Goal: Task Accomplishment & Management: Use online tool/utility

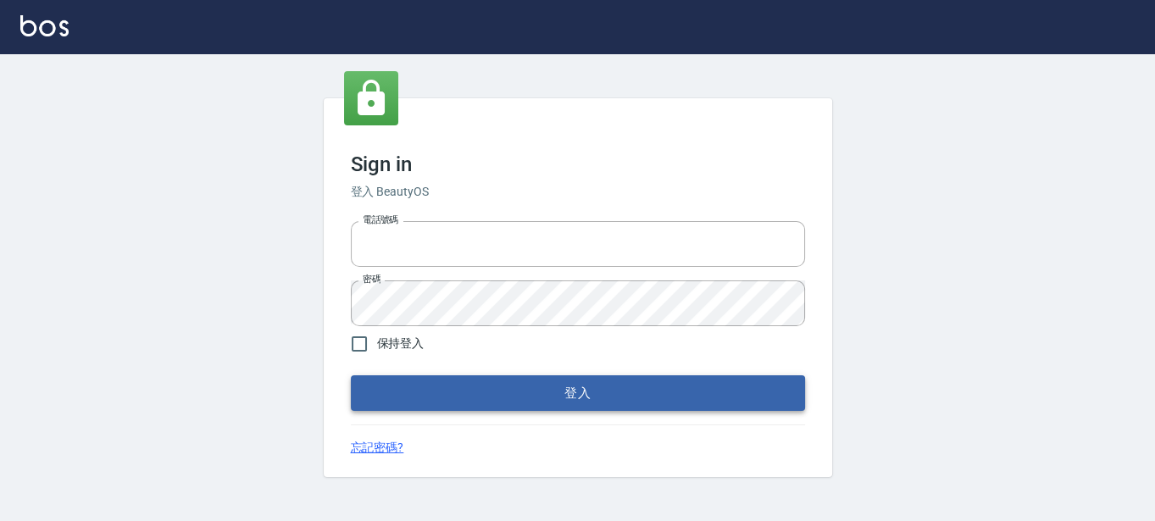
type input "0289832082"
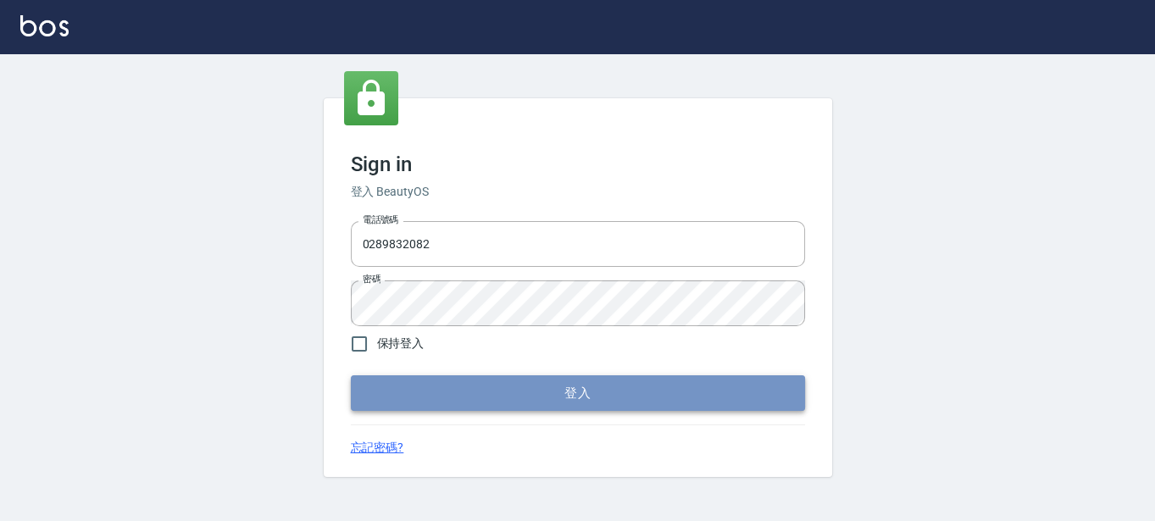
click at [567, 379] on button "登入" at bounding box center [578, 393] width 454 height 36
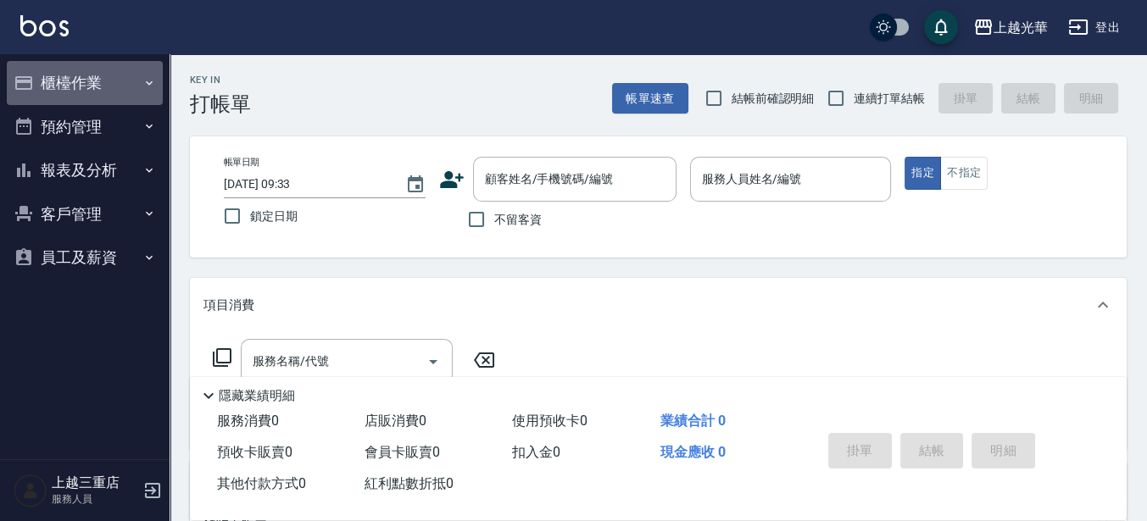
click at [92, 86] on button "櫃檯作業" at bounding box center [85, 83] width 156 height 44
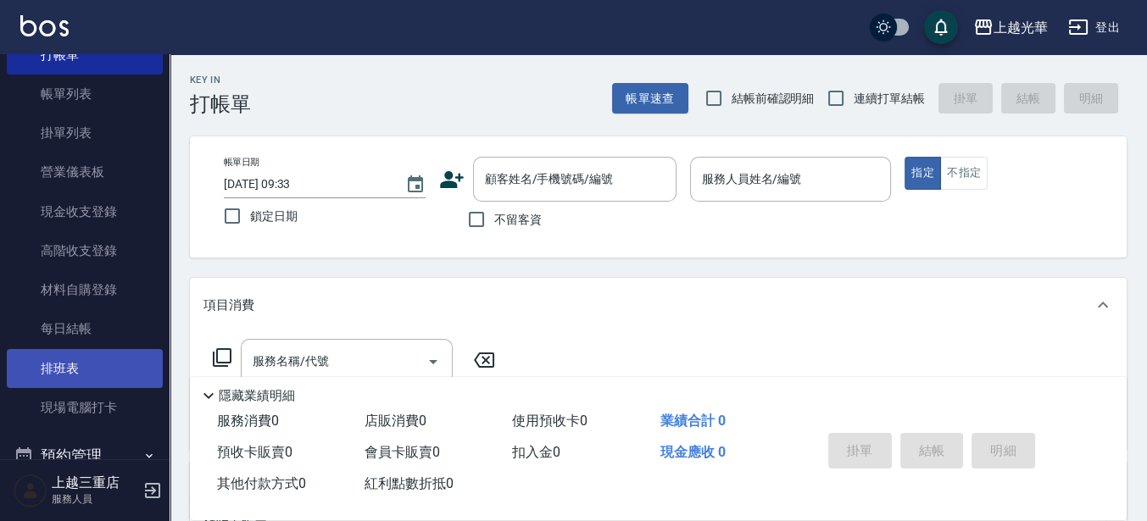
scroll to position [212, 0]
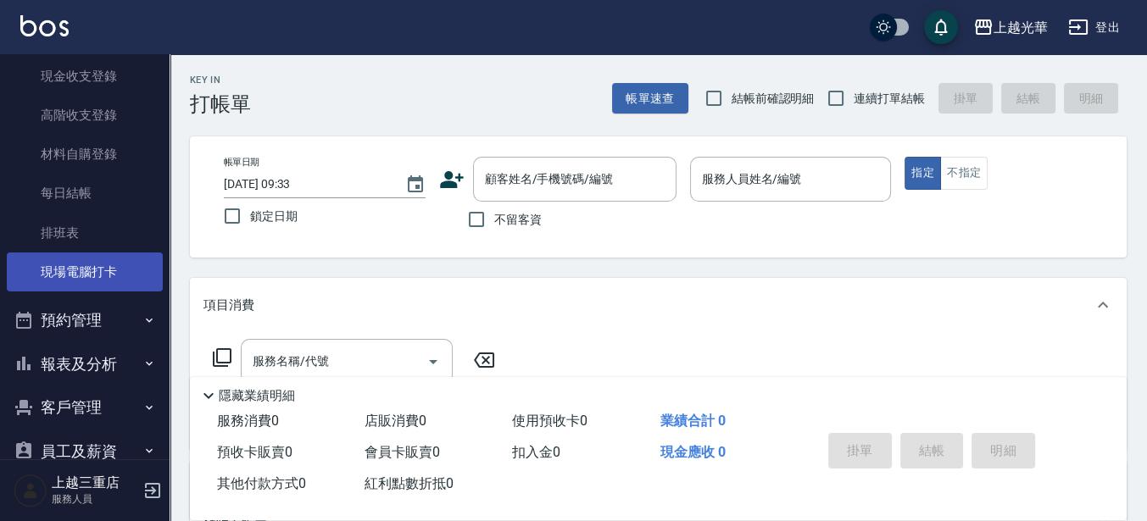
click at [74, 278] on link "現場電腦打卡" at bounding box center [85, 272] width 156 height 39
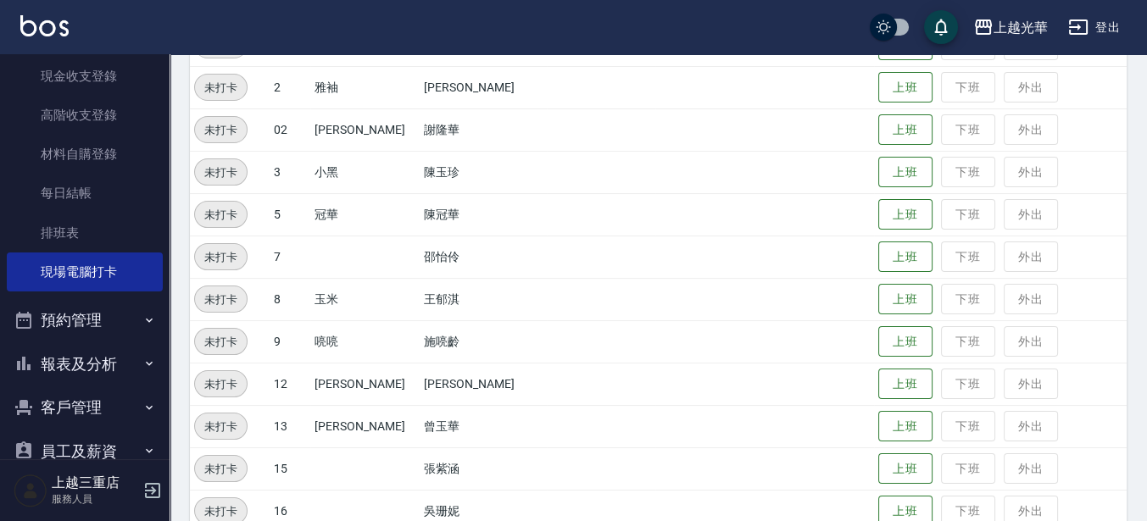
scroll to position [493, 0]
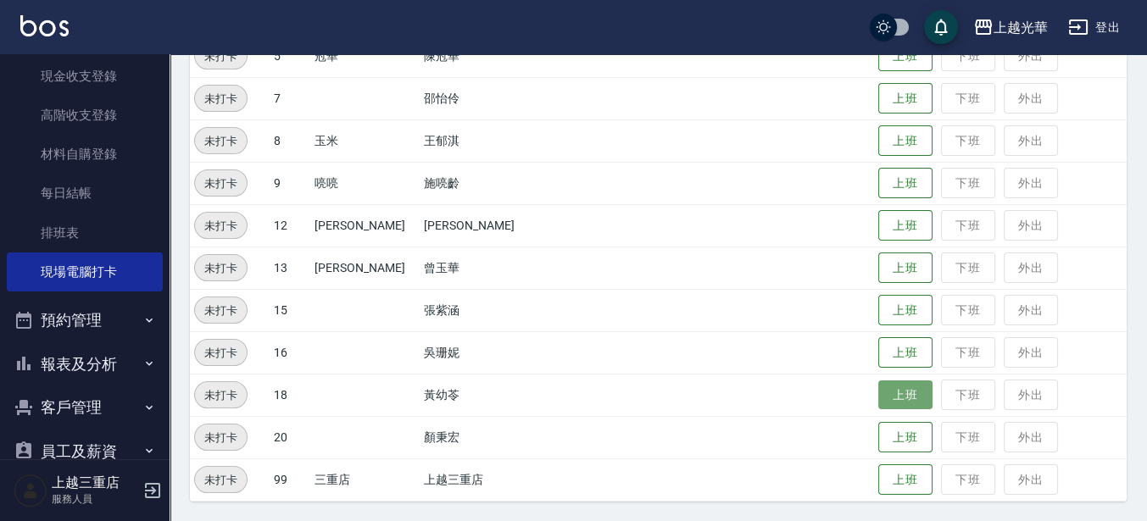
click at [890, 385] on button "上班" at bounding box center [905, 396] width 54 height 30
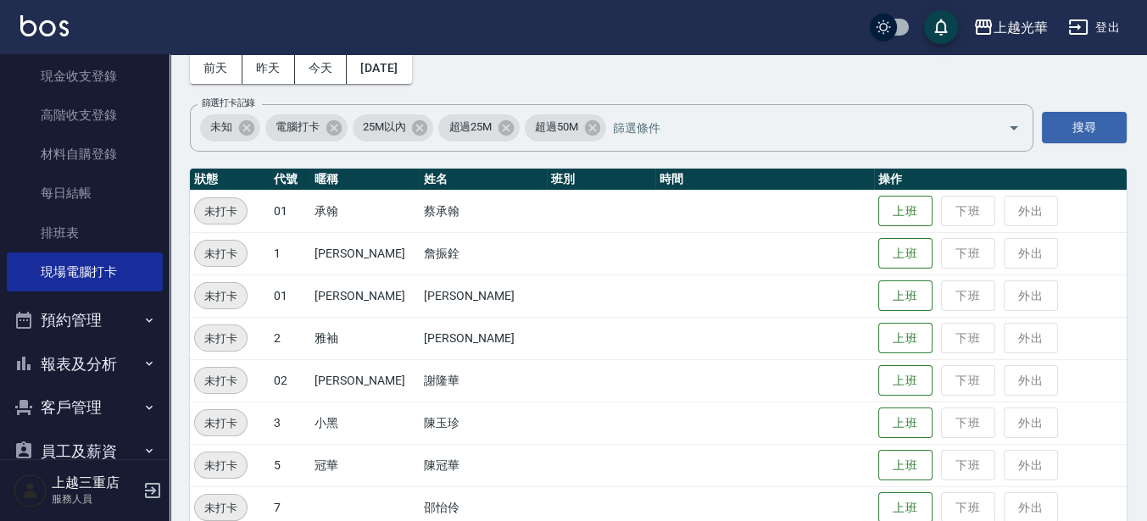
scroll to position [70, 0]
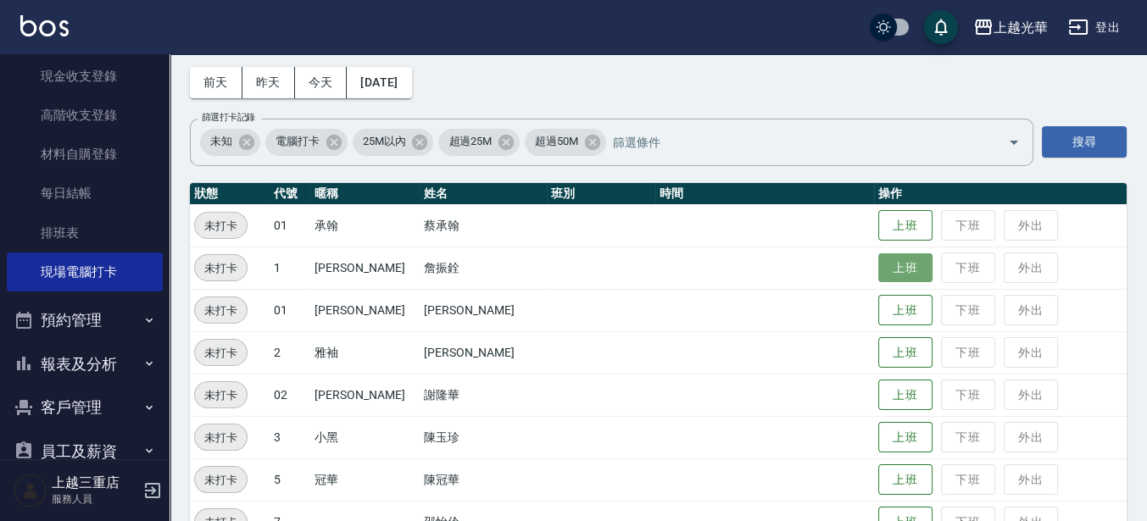
click at [878, 272] on button "上班" at bounding box center [905, 268] width 54 height 30
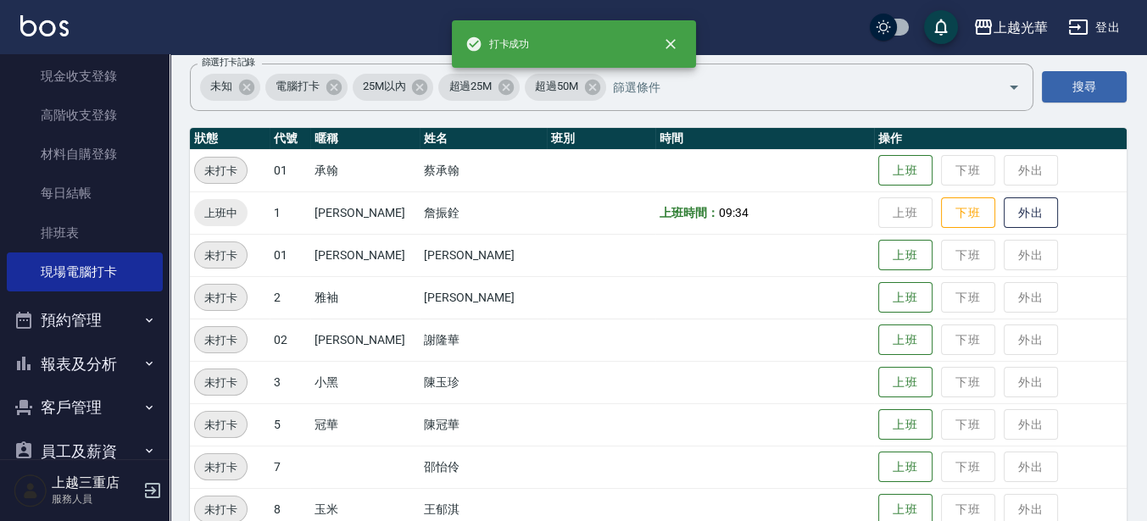
scroll to position [175, 0]
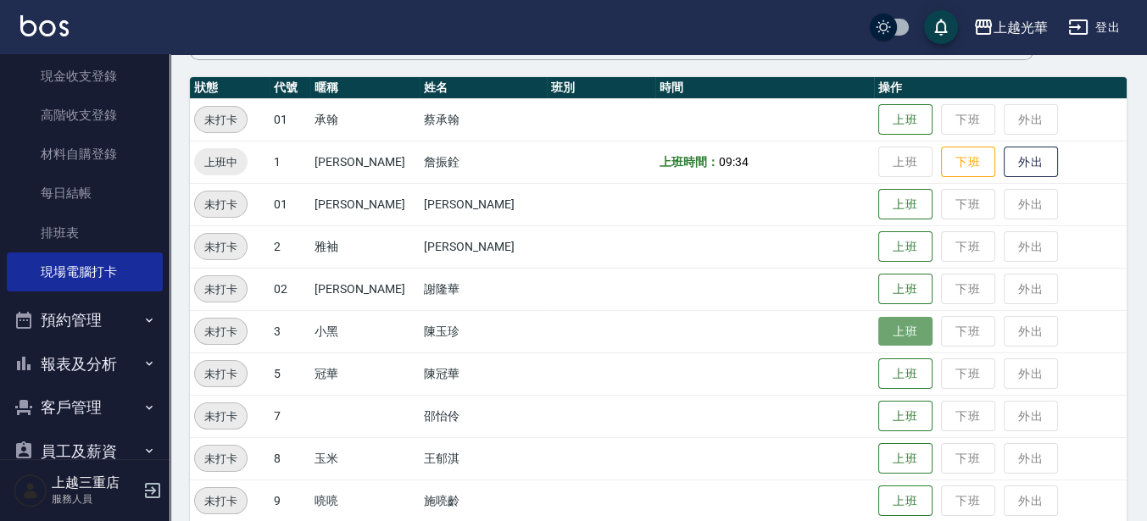
click at [886, 333] on button "上班" at bounding box center [905, 332] width 54 height 30
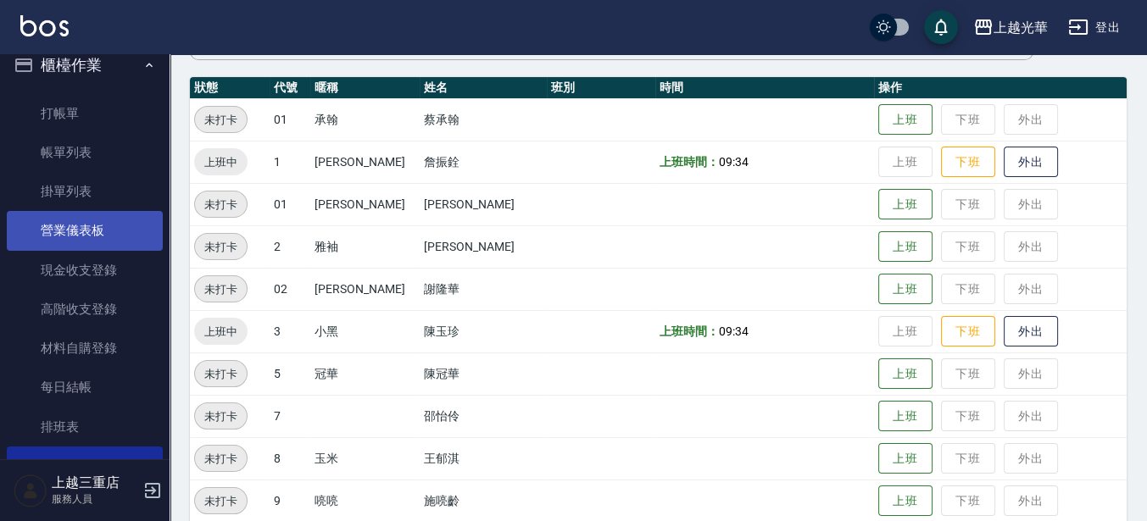
scroll to position [0, 0]
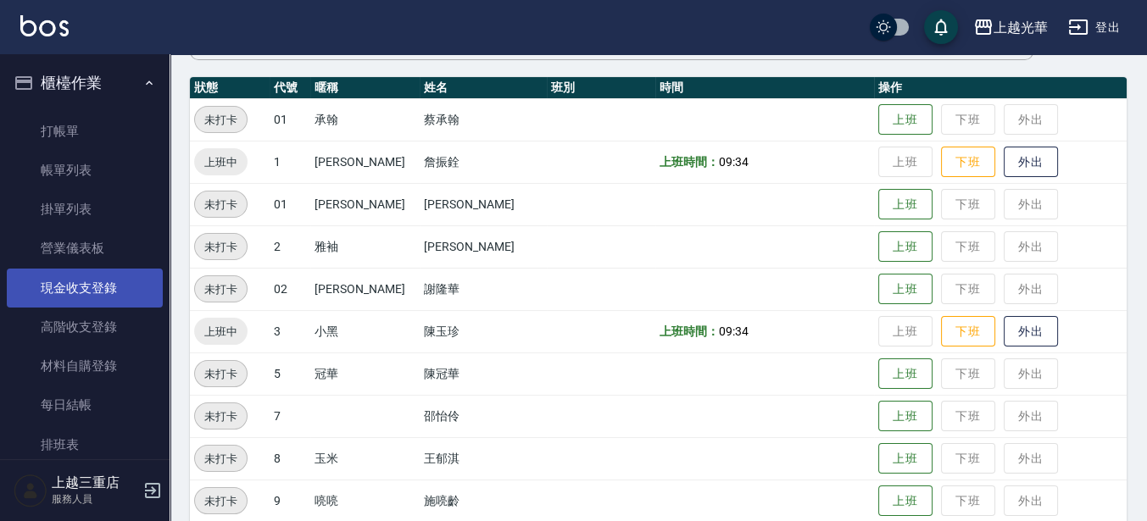
click at [114, 280] on link "現金收支登錄" at bounding box center [85, 288] width 156 height 39
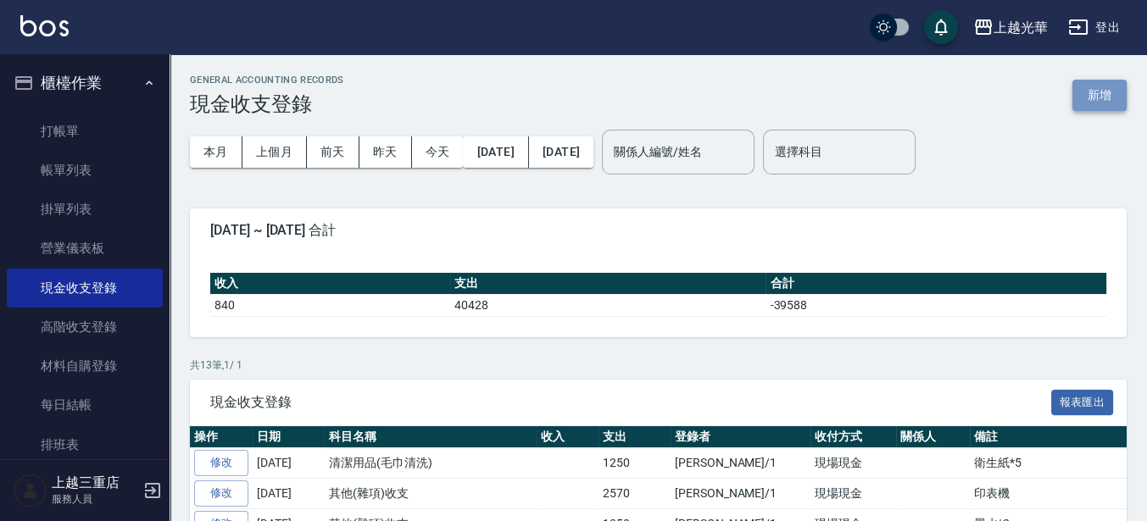
click at [1111, 104] on button "新增" at bounding box center [1099, 95] width 54 height 31
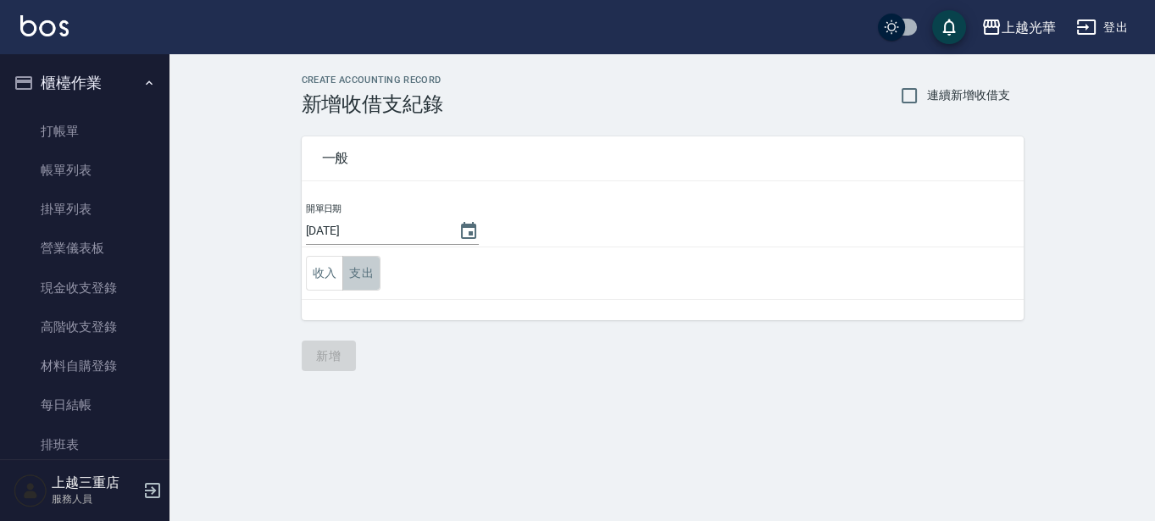
click at [362, 278] on button "支出" at bounding box center [361, 273] width 38 height 35
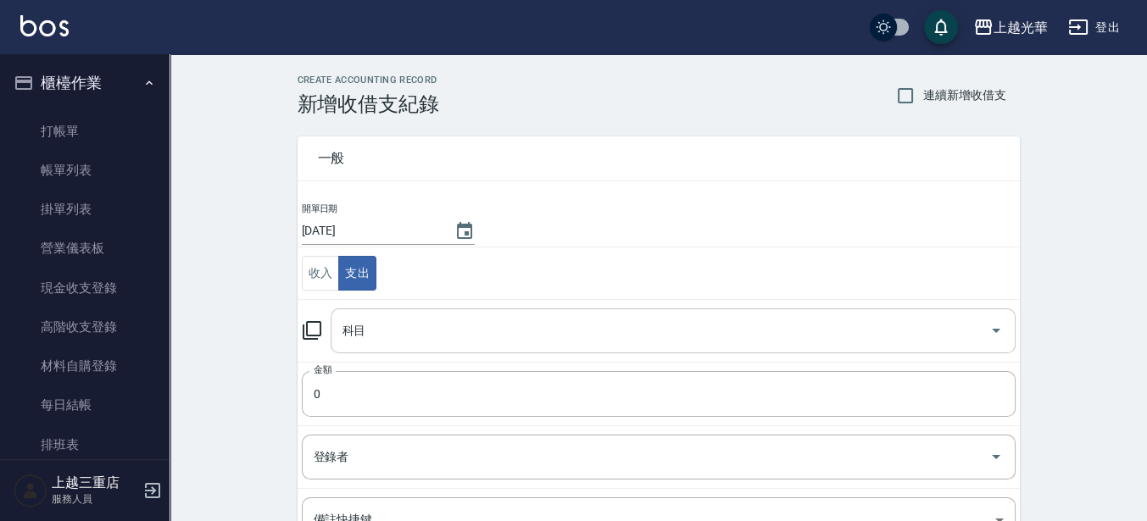
click at [362, 312] on div "科目" at bounding box center [673, 331] width 685 height 45
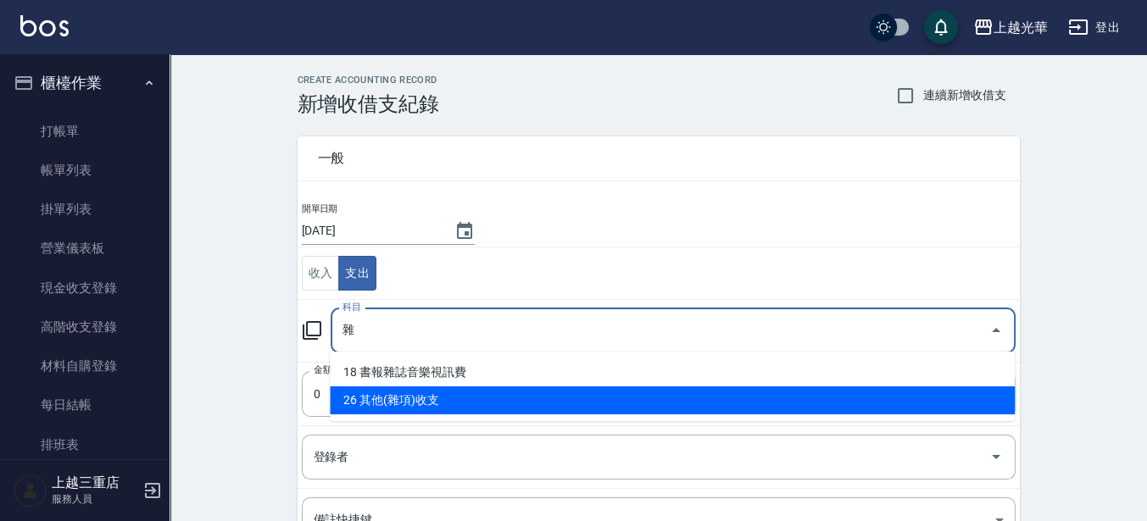
click at [418, 404] on li "26 其他(雜項)收支" at bounding box center [672, 400] width 685 height 28
type input "26 其他(雜項)收支"
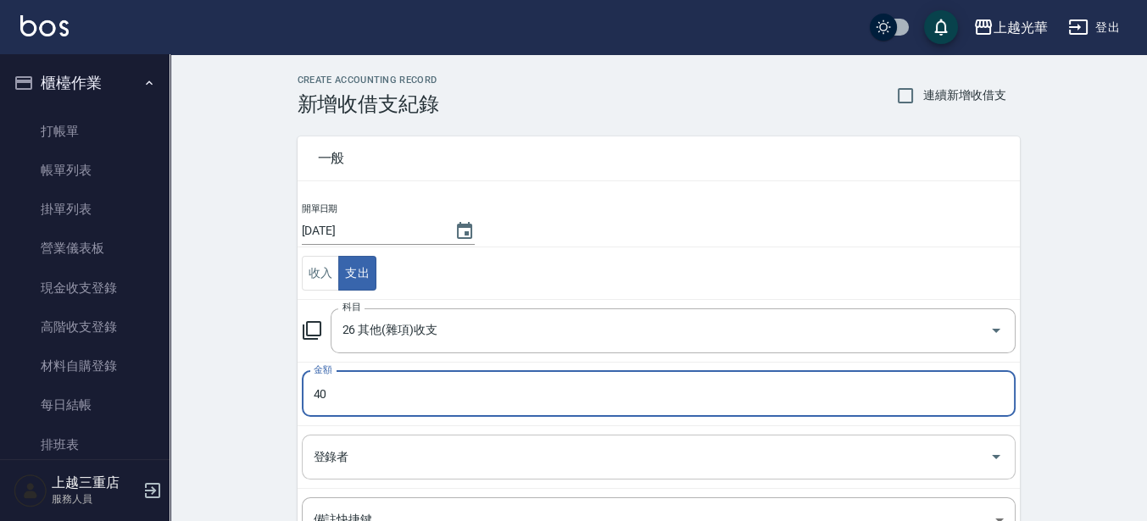
type input "40"
click at [455, 450] on input "登錄者" at bounding box center [645, 457] width 673 height 30
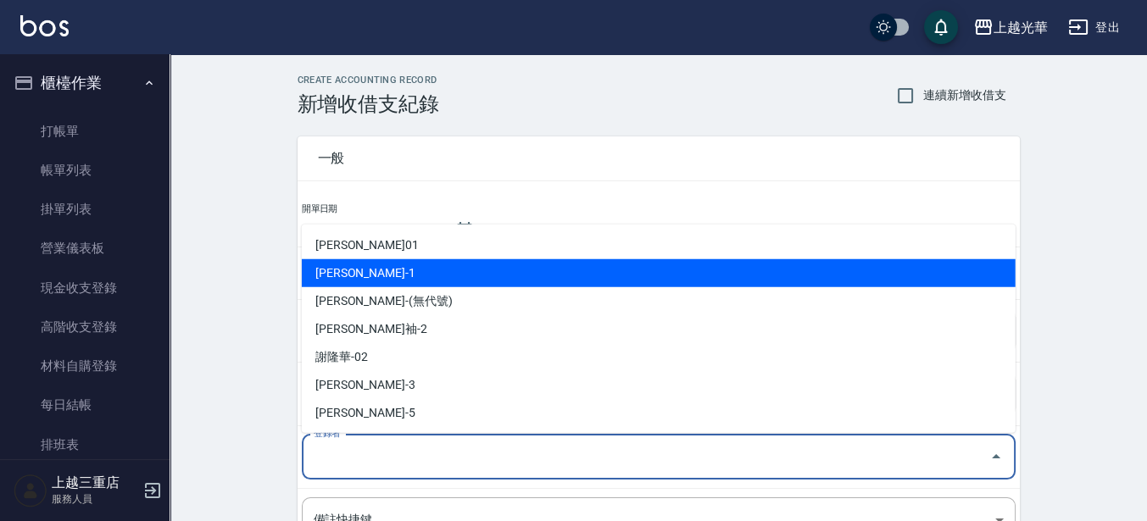
click at [401, 266] on li "[PERSON_NAME]-1" at bounding box center [659, 273] width 714 height 28
type input "[PERSON_NAME]-1"
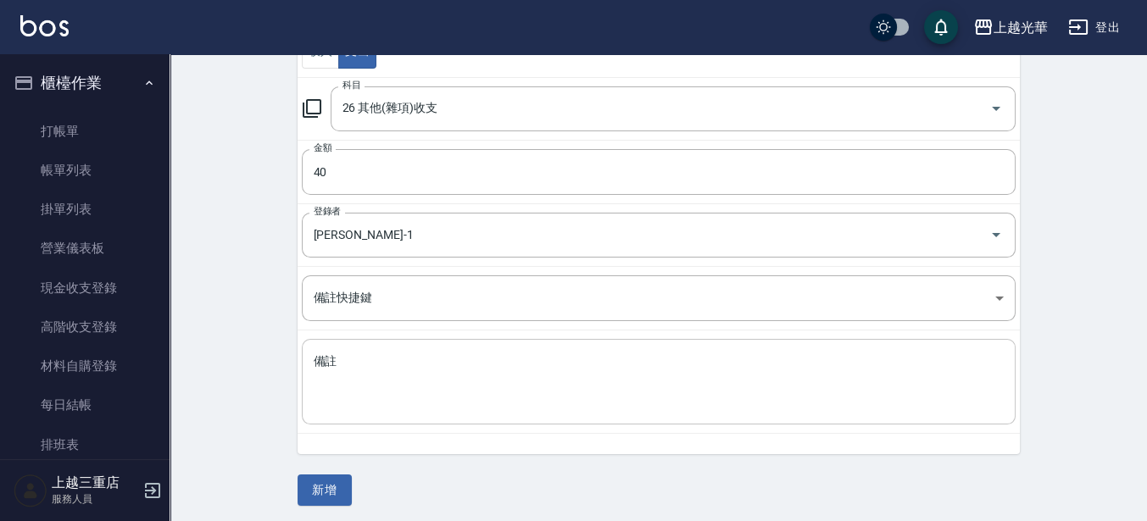
scroll to position [224, 0]
drag, startPoint x: 437, startPoint y: 394, endPoint x: 432, endPoint y: 359, distance: 35.8
click at [437, 395] on textarea "備註" at bounding box center [659, 381] width 690 height 58
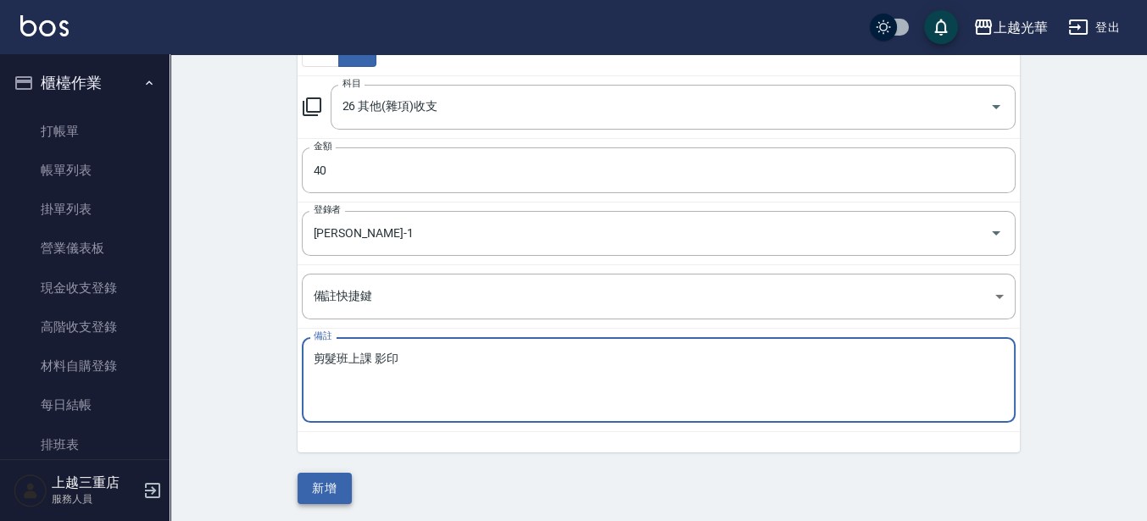
type textarea "剪髮班上課 影印"
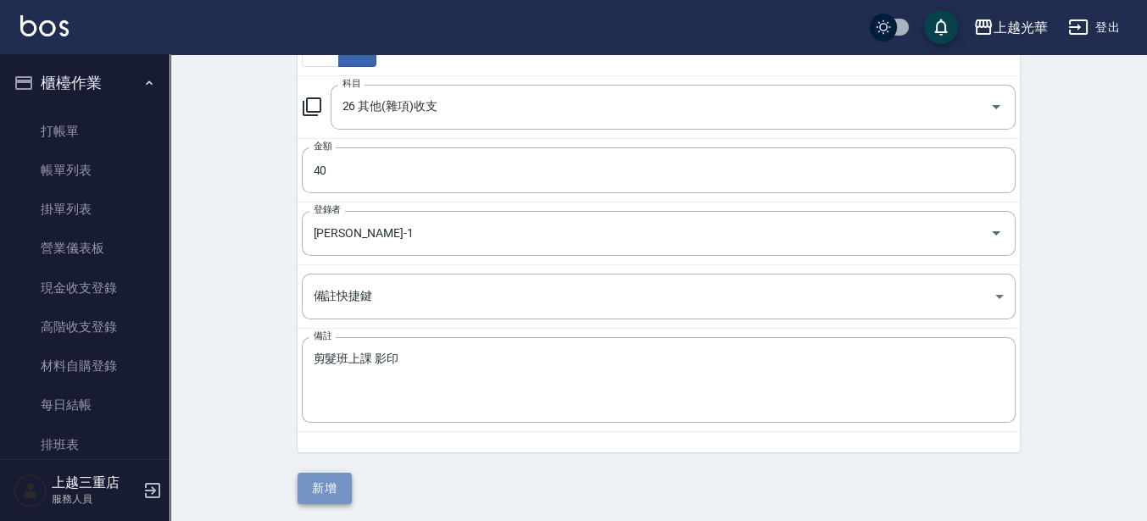
click at [328, 490] on button "新增" at bounding box center [324, 488] width 54 height 31
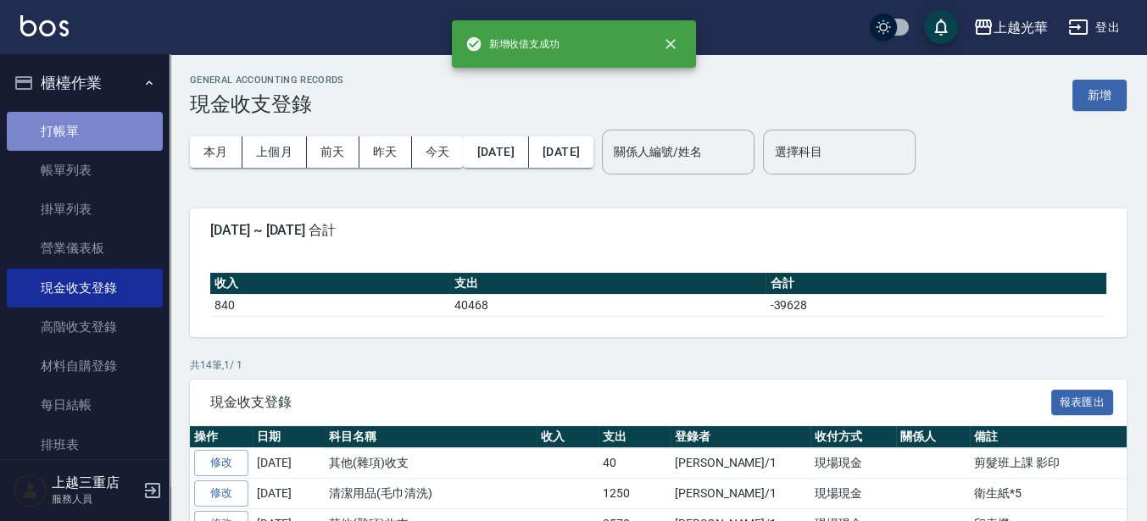
click at [103, 128] on link "打帳單" at bounding box center [85, 131] width 156 height 39
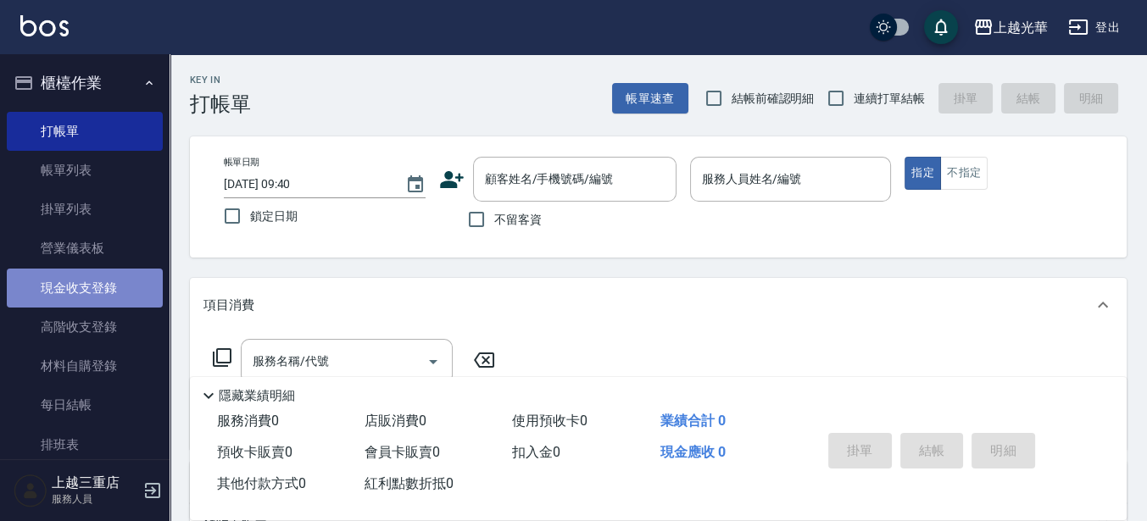
click at [87, 279] on link "現金收支登錄" at bounding box center [85, 288] width 156 height 39
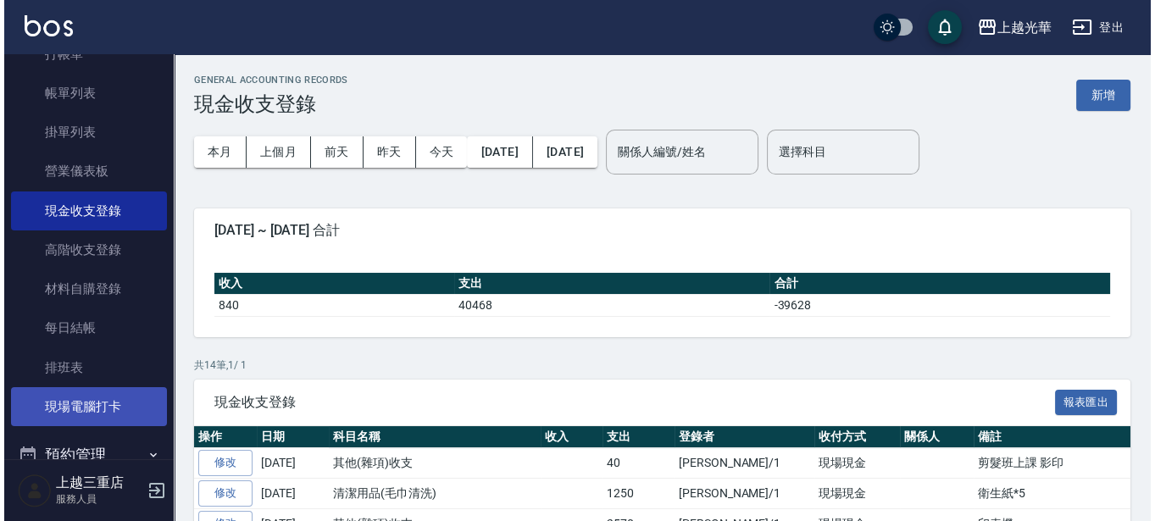
scroll to position [106, 0]
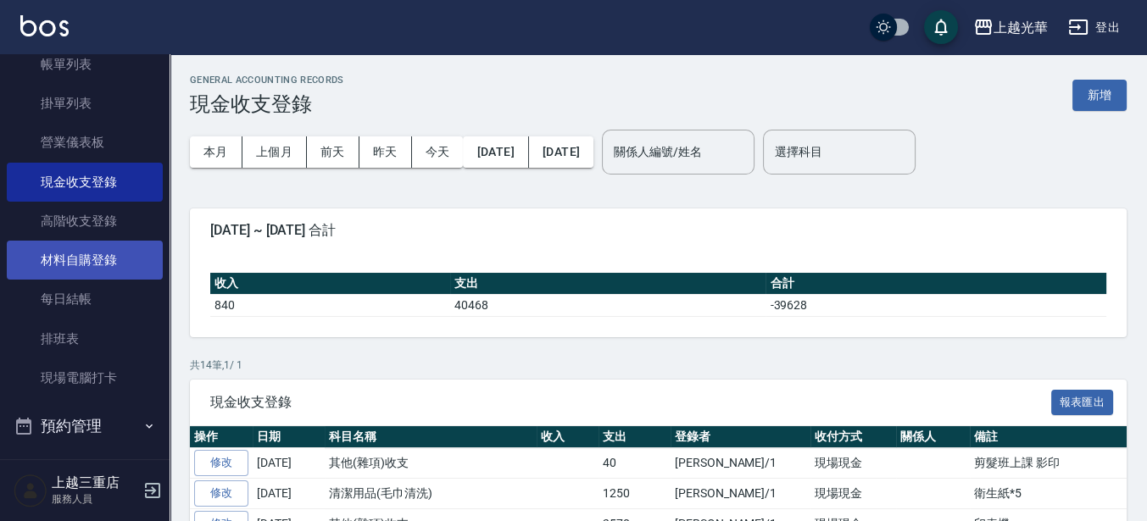
click at [96, 275] on link "材料自購登錄" at bounding box center [85, 260] width 156 height 39
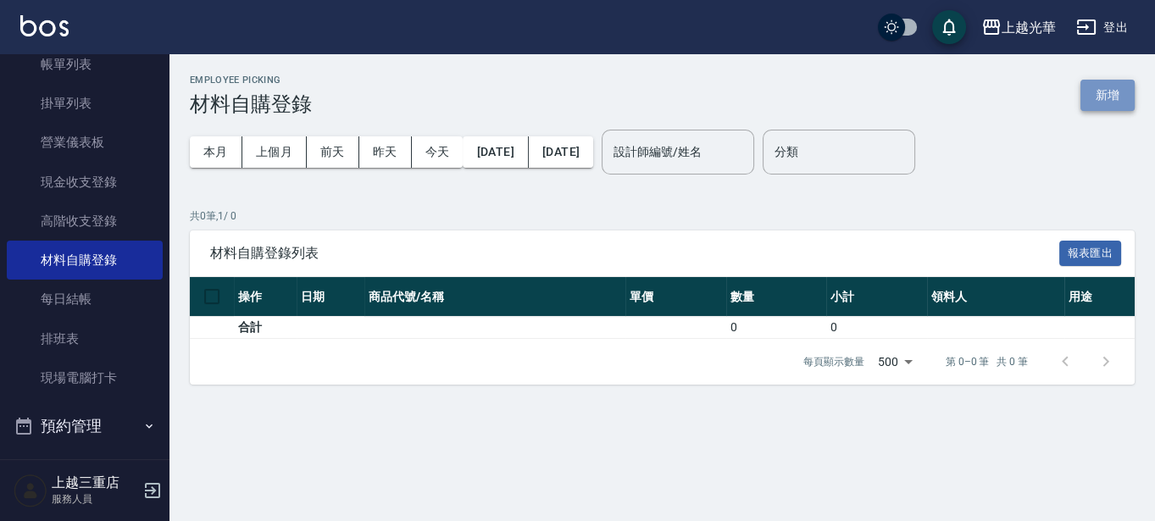
click at [1106, 87] on button "新增" at bounding box center [1108, 95] width 54 height 31
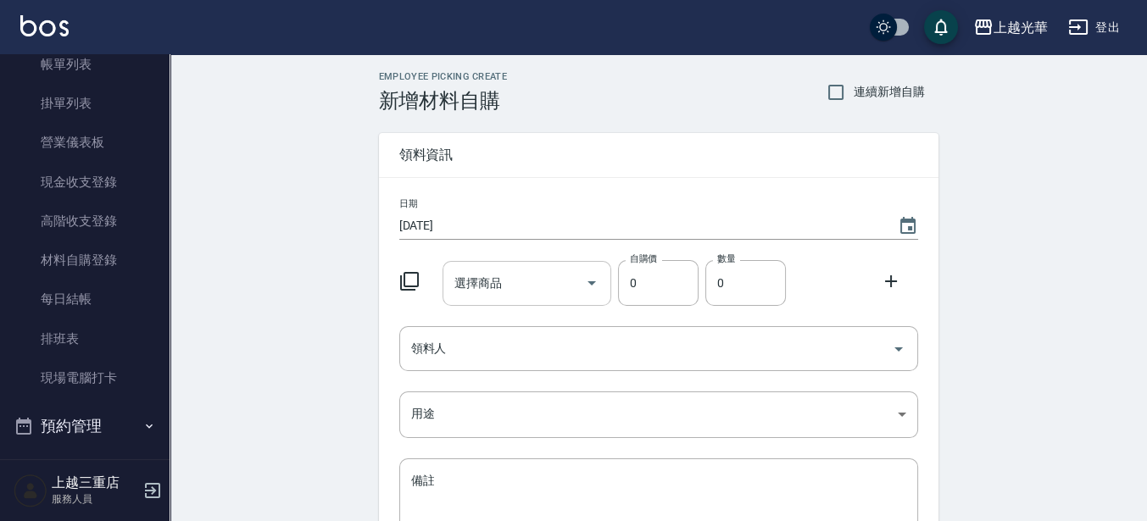
click at [499, 272] on input "選擇商品" at bounding box center [514, 284] width 128 height 30
click at [403, 286] on icon at bounding box center [409, 281] width 19 height 19
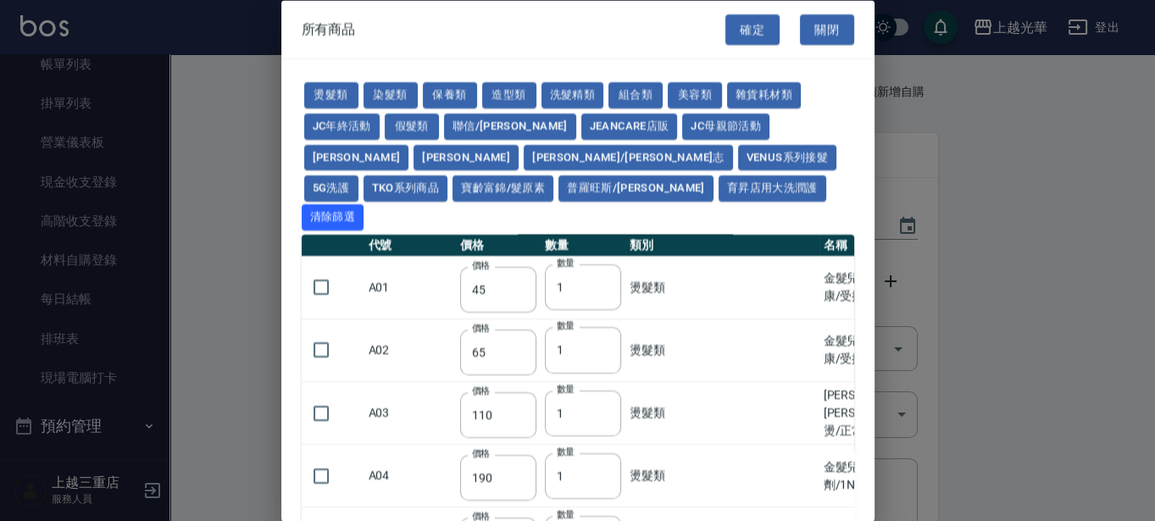
click at [800, 97] on button "雜貨耗材類" at bounding box center [764, 95] width 74 height 26
type input "380"
type input "85"
type input "250"
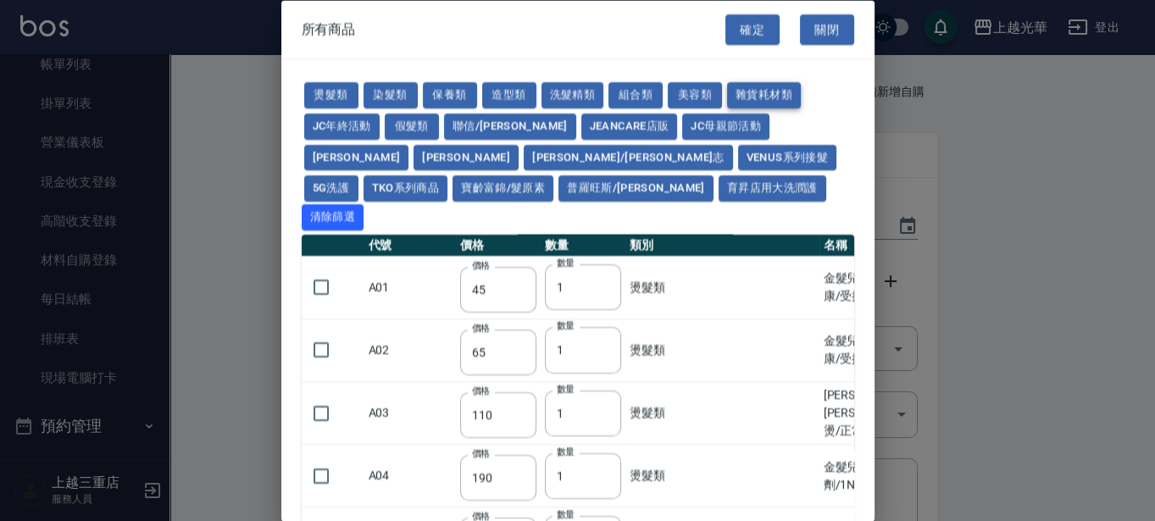
type input "600"
type input "1200"
type input "650"
type input "250"
type input "150"
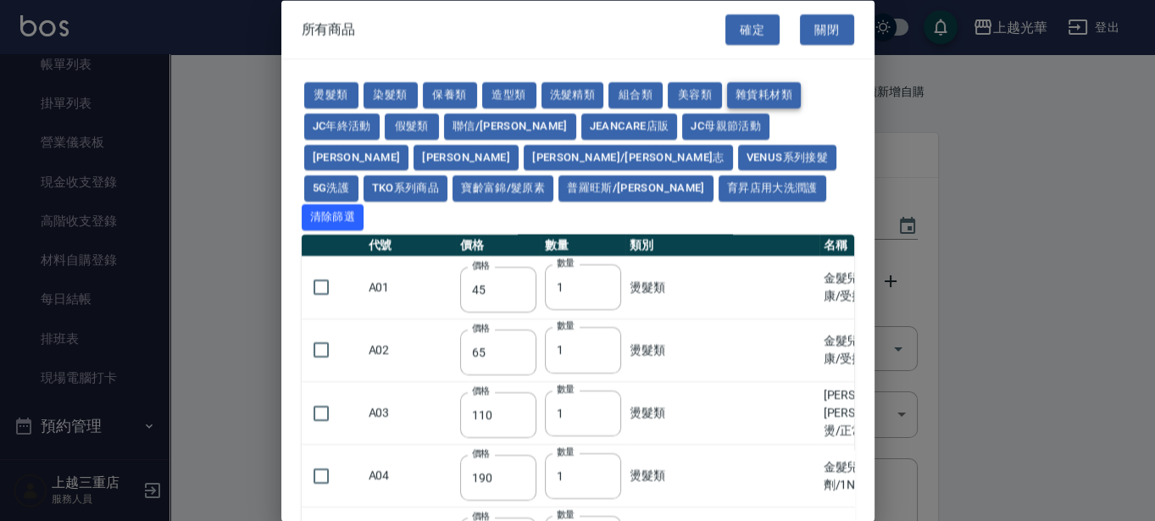
type input "450"
type input "200"
type input "2500"
type input "2700"
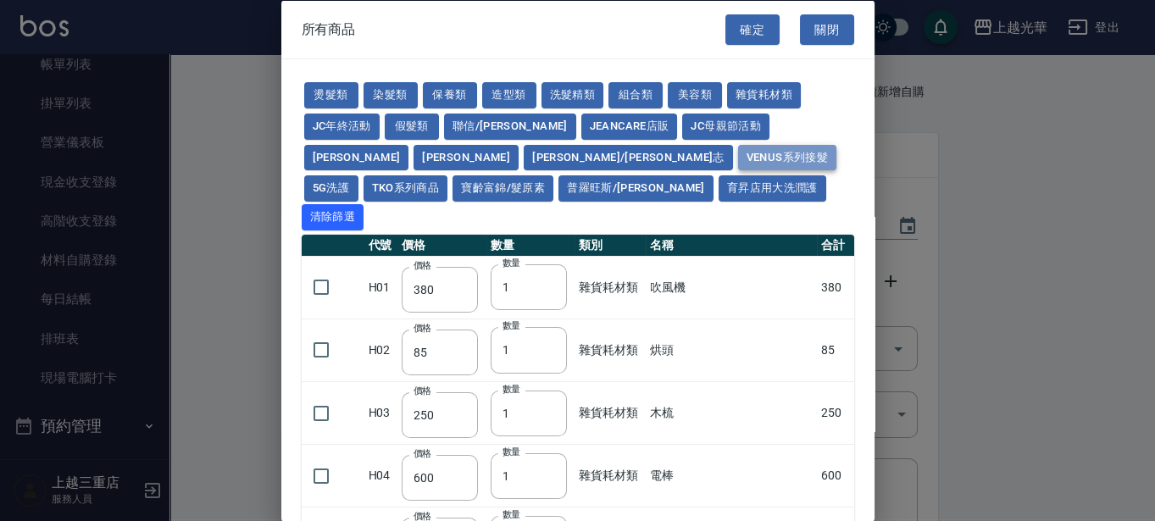
click at [738, 158] on button "Venus系列接髮" at bounding box center [787, 157] width 98 height 26
type input "50"
type input "58"
type input "64"
type input "74"
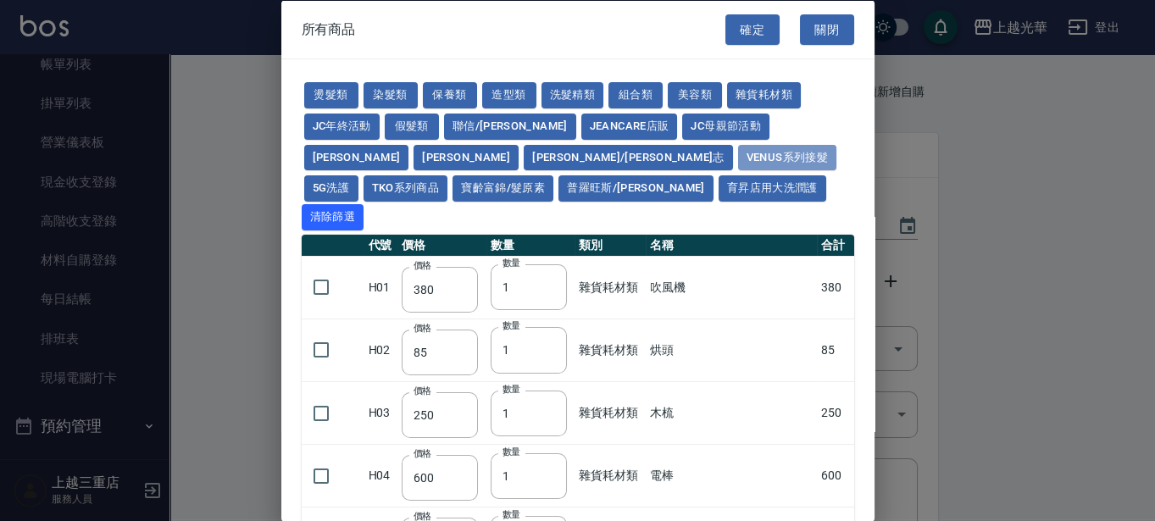
type input "84"
type input "100"
type input "40"
type input "48"
type input "54"
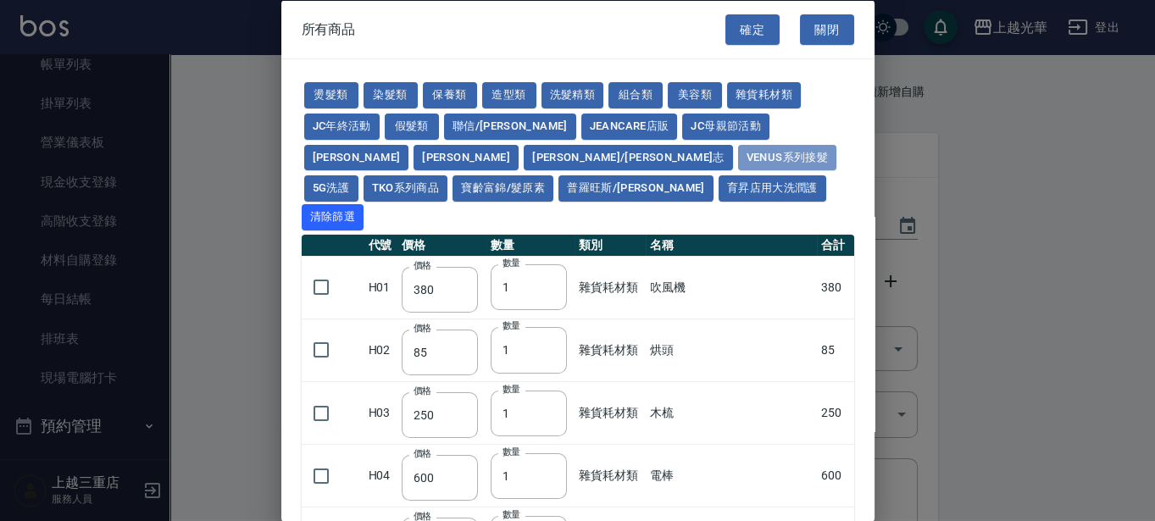
type input "60"
type input "72"
type input "60"
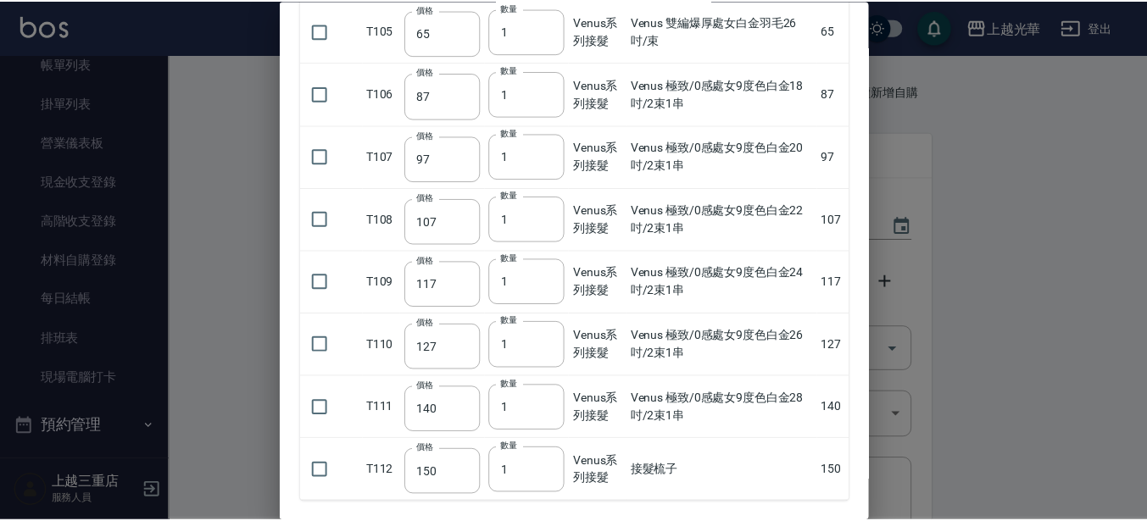
scroll to position [7572, 0]
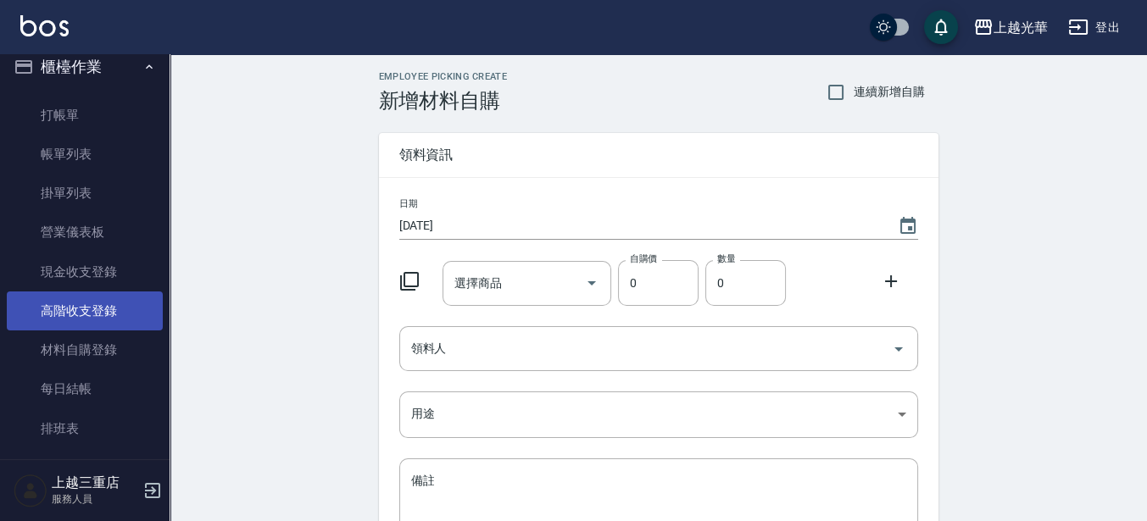
scroll to position [0, 0]
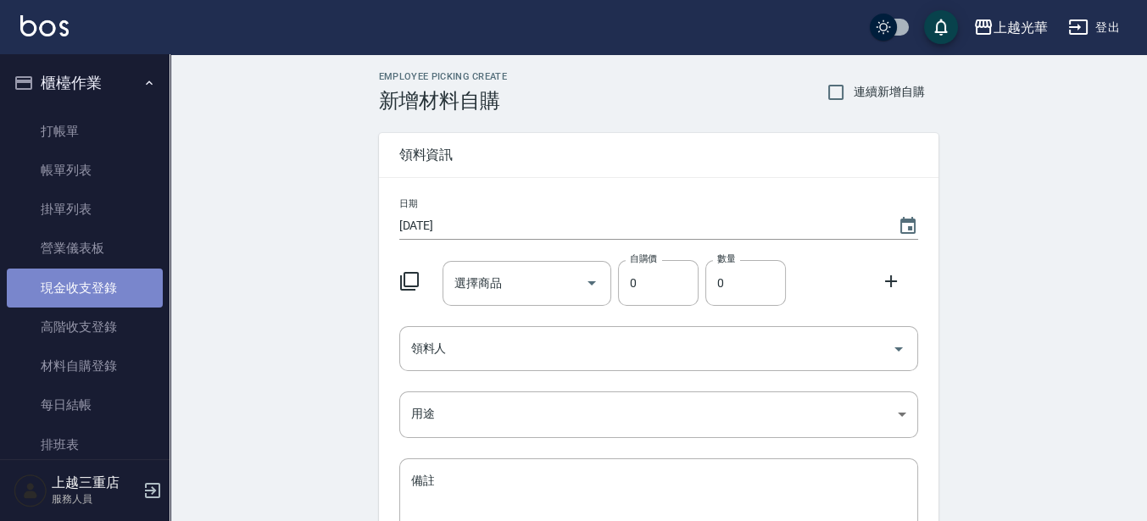
click at [120, 298] on link "現金收支登錄" at bounding box center [85, 288] width 156 height 39
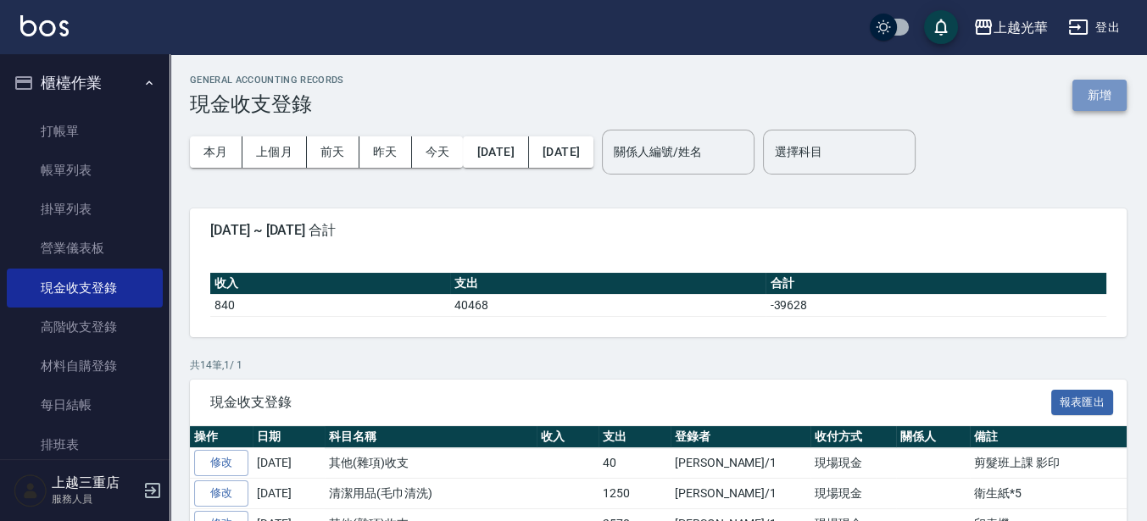
click at [1104, 94] on button "新增" at bounding box center [1099, 95] width 54 height 31
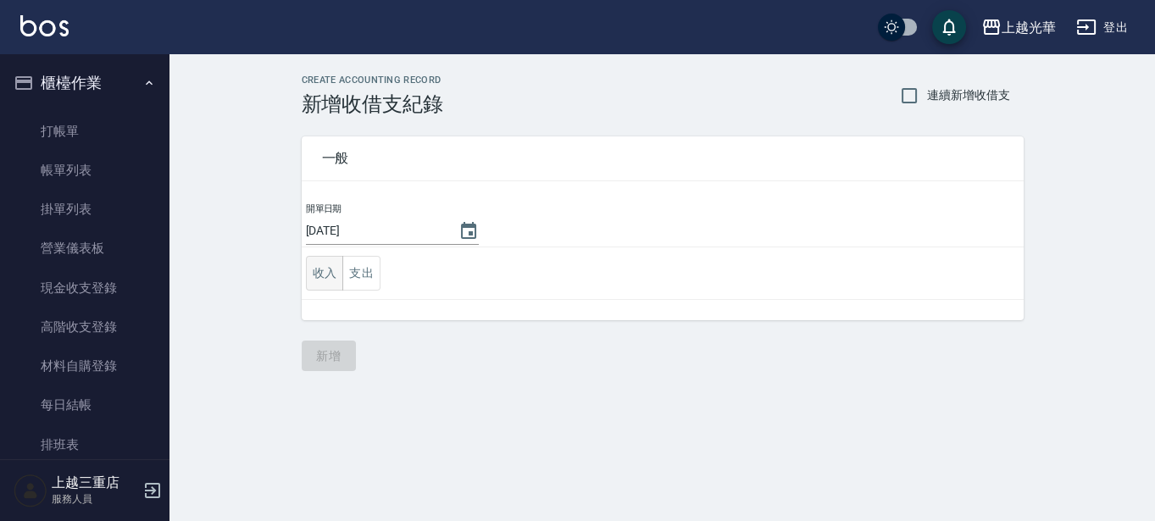
click at [325, 281] on button "收入" at bounding box center [325, 273] width 38 height 35
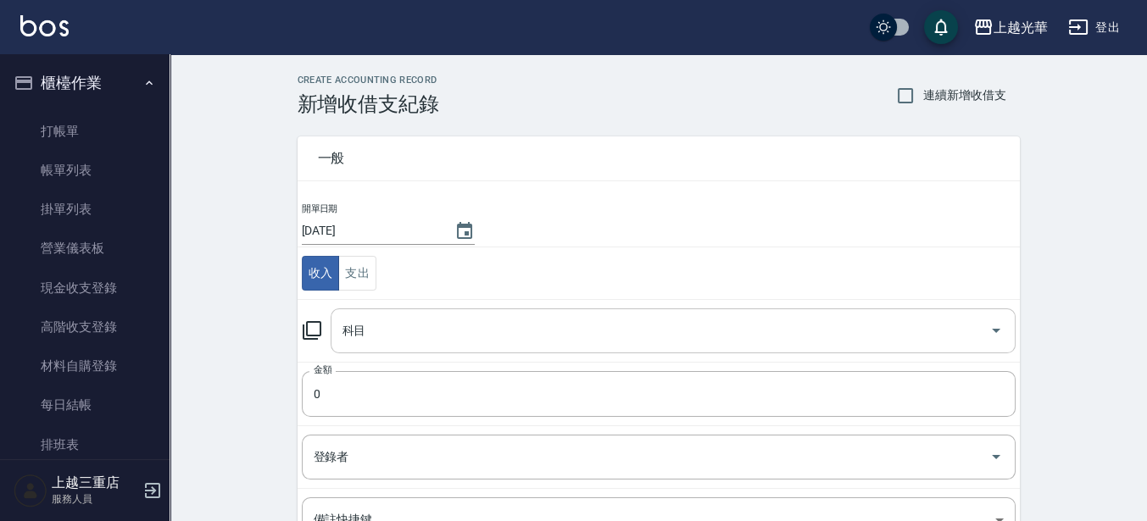
click at [368, 336] on input "科目" at bounding box center [660, 331] width 644 height 30
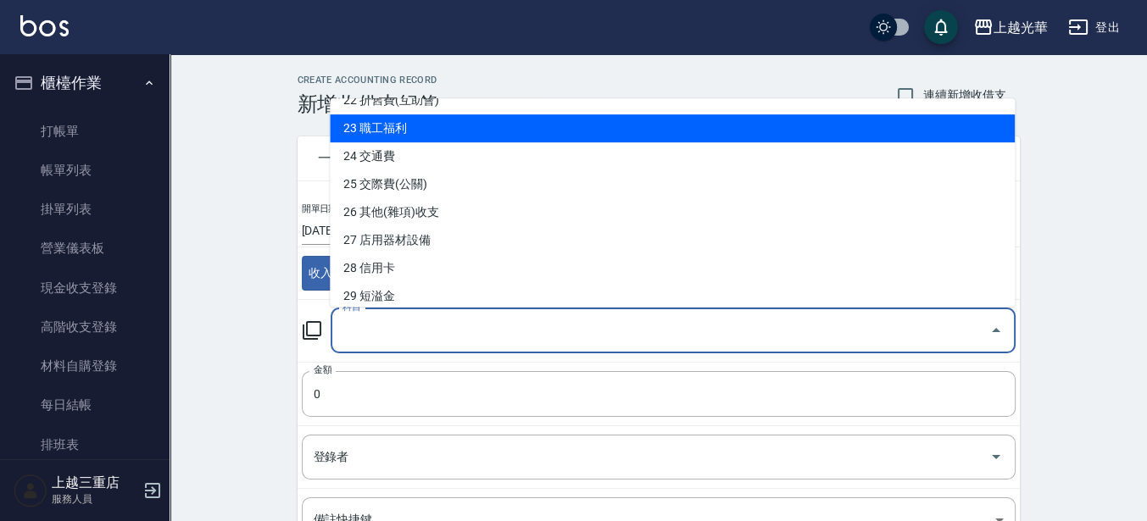
scroll to position [637, 0]
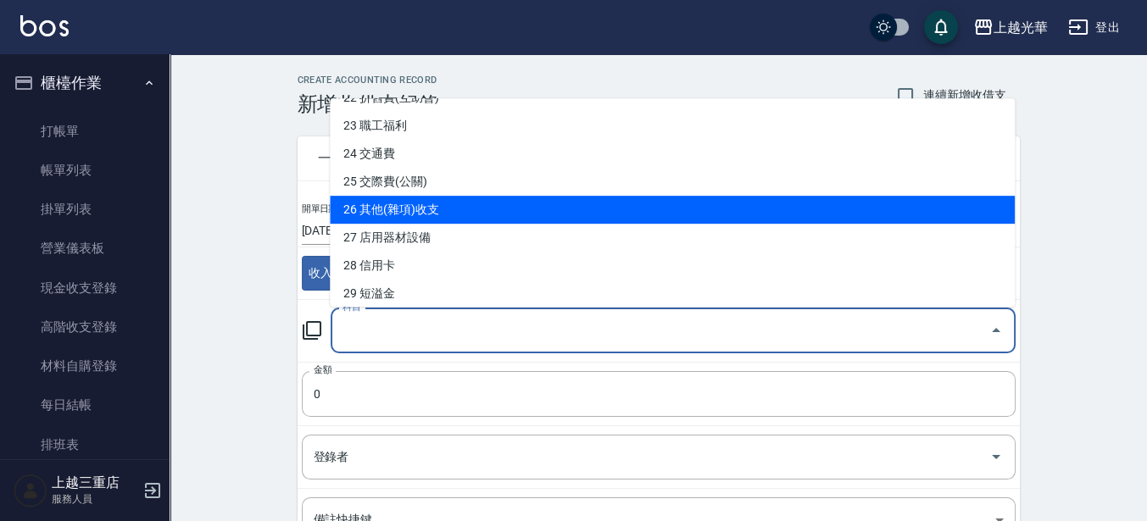
click at [934, 211] on li "26 其他(雜項)收支" at bounding box center [672, 210] width 685 height 28
type input "26 其他(雜項)收支"
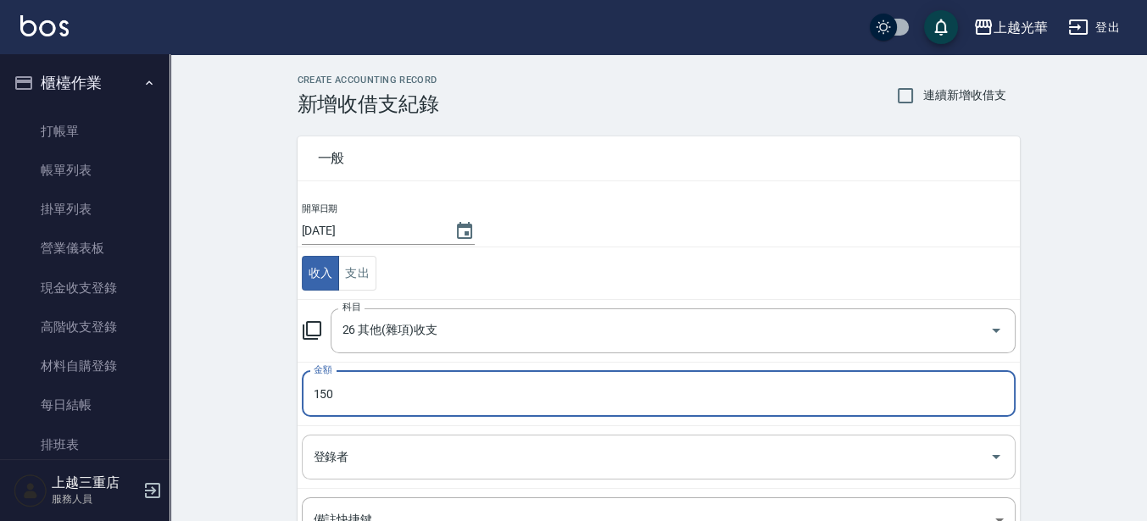
type input "150"
click at [462, 443] on input "登錄者" at bounding box center [645, 457] width 673 height 30
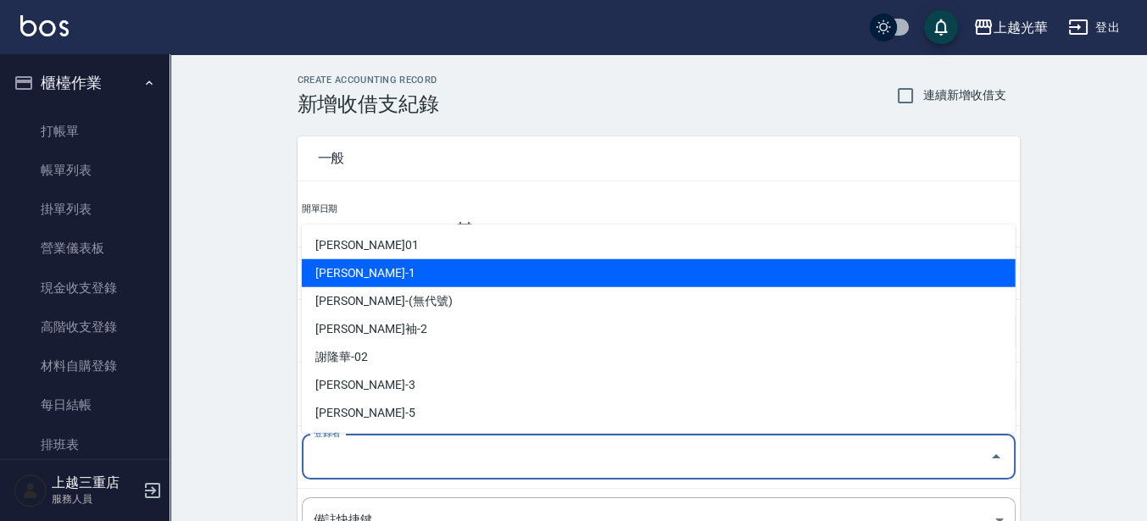
click at [425, 264] on li "[PERSON_NAME]-1" at bounding box center [659, 273] width 714 height 28
type input "[PERSON_NAME]-1"
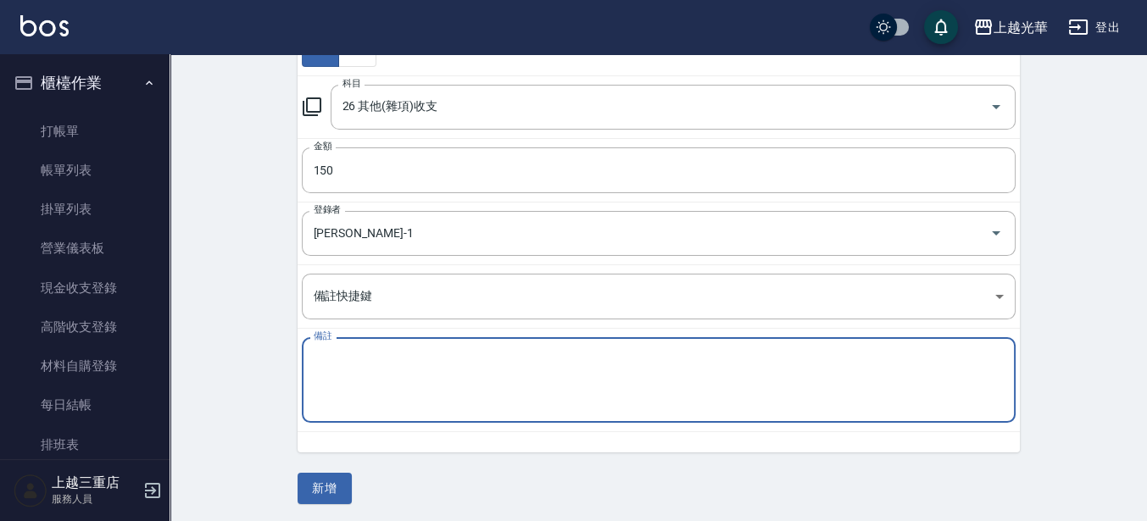
click at [414, 357] on textarea "備註" at bounding box center [659, 381] width 690 height 58
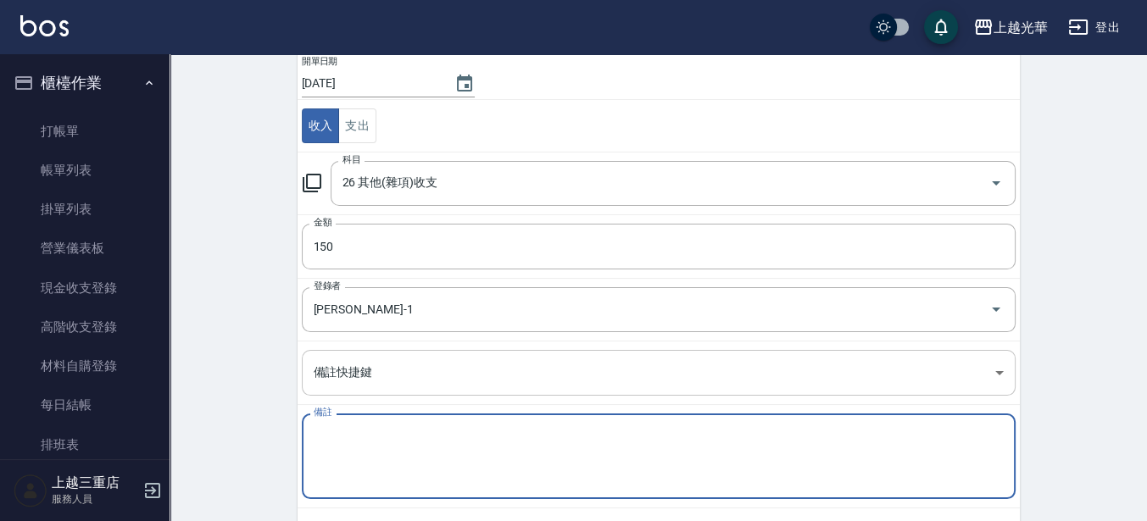
scroll to position [118, 0]
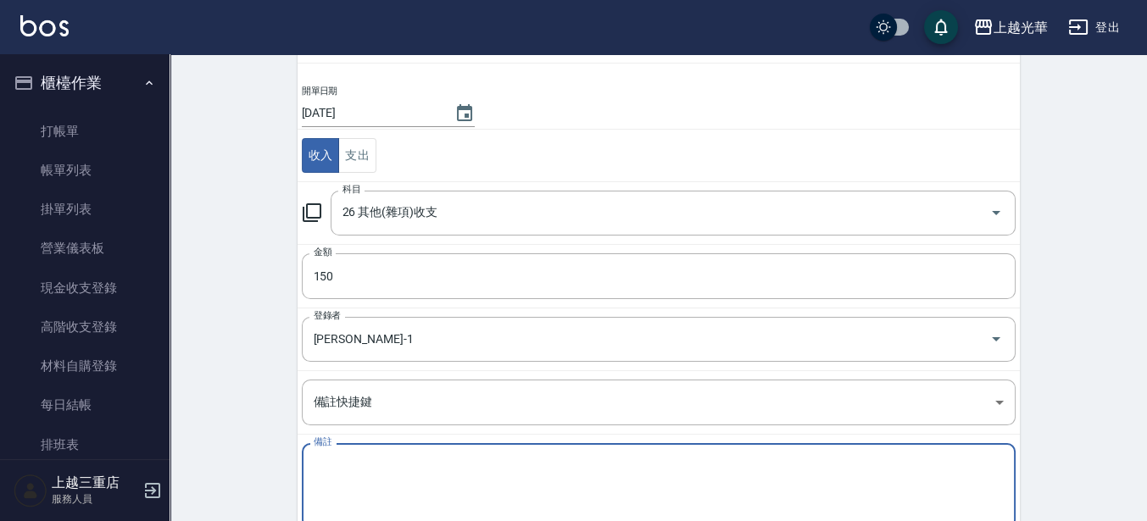
type textarea "ㄓ"
type textarea "ㄐ"
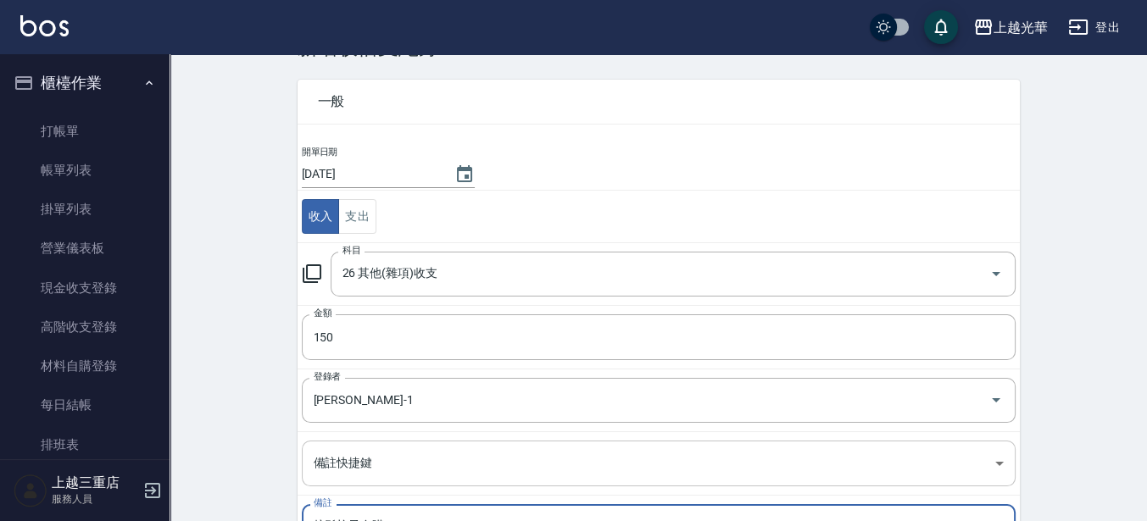
scroll to position [212, 0]
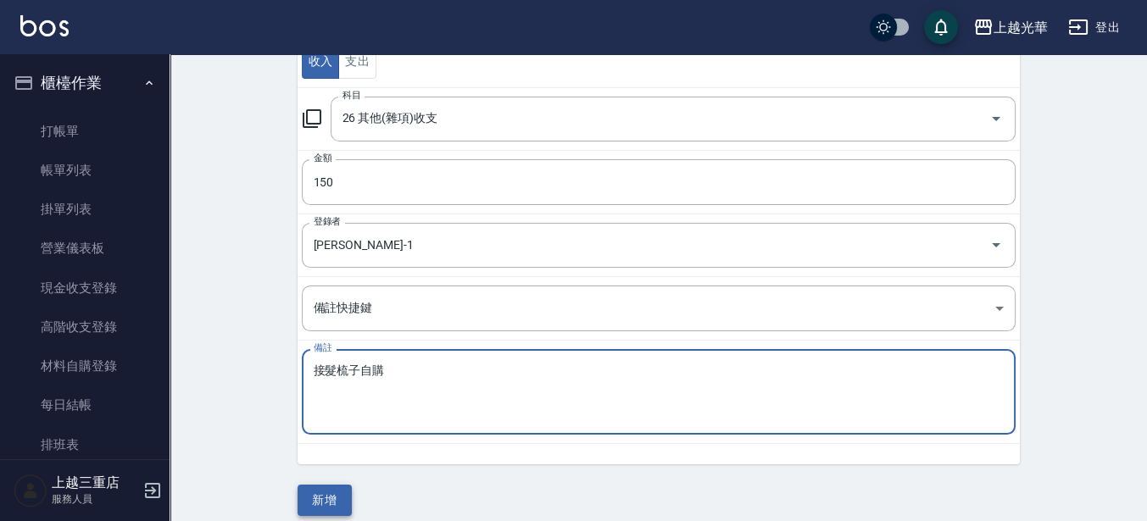
type textarea "接髮梳子自購"
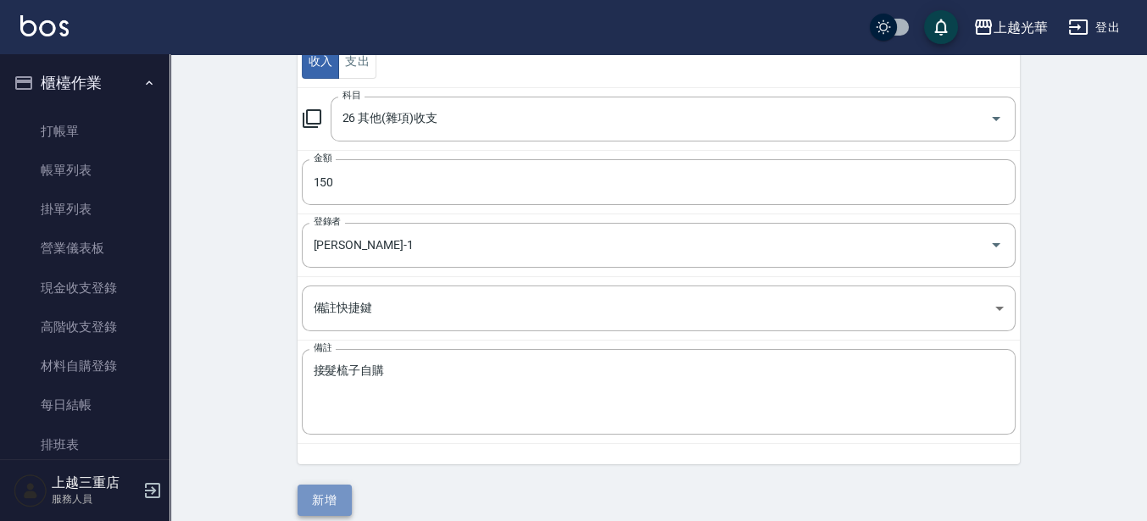
click at [331, 487] on button "新增" at bounding box center [324, 500] width 54 height 31
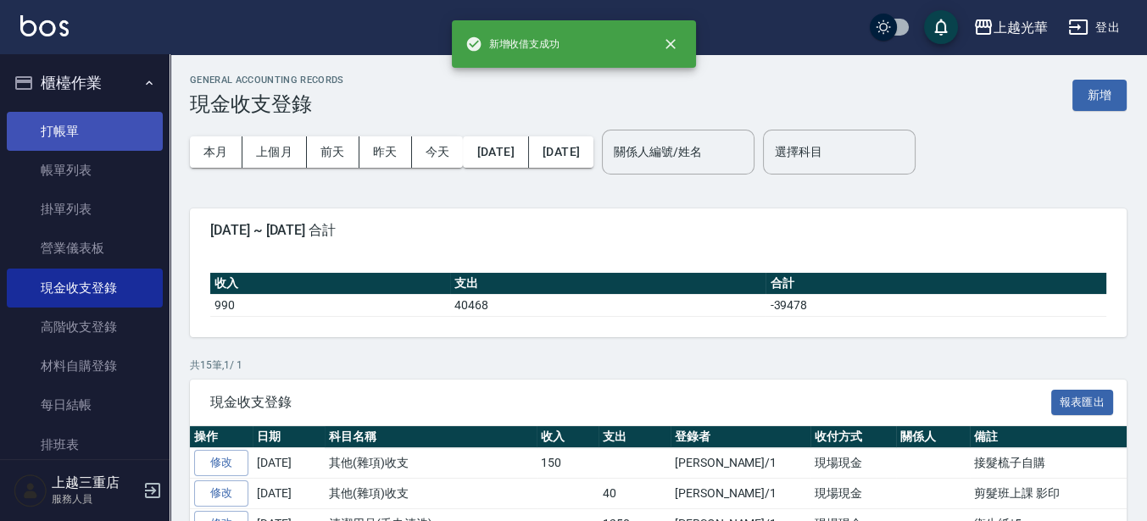
click at [79, 125] on link "打帳單" at bounding box center [85, 131] width 156 height 39
